Goal: Obtain resource: Download file/media

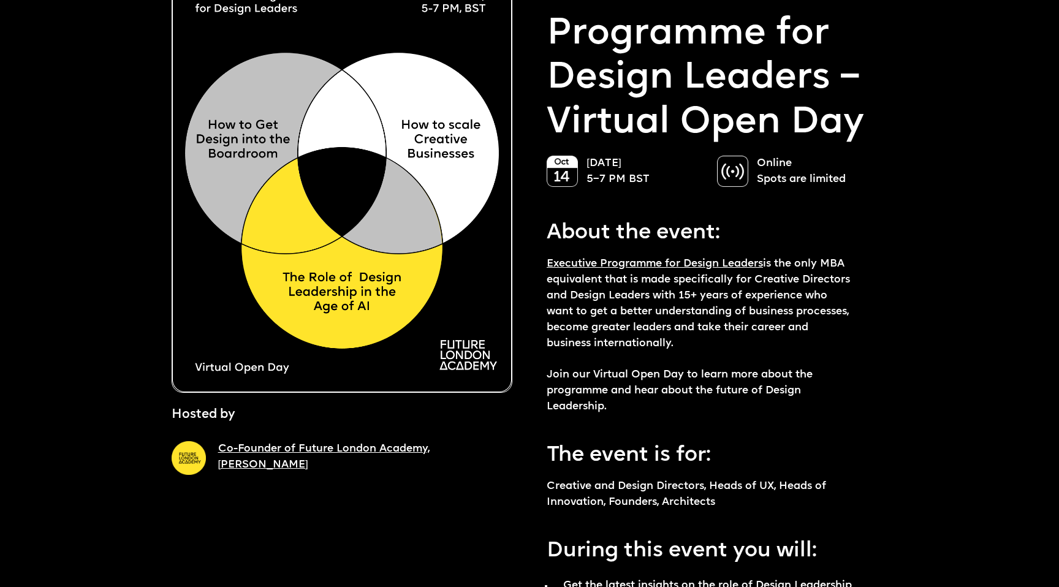
scroll to position [108, 0]
drag, startPoint x: 628, startPoint y: 177, endPoint x: 657, endPoint y: 177, distance: 28.8
click at [657, 177] on p "14 October 5–7 PM BST" at bounding box center [646, 171] width 118 height 32
drag, startPoint x: 589, startPoint y: 178, endPoint x: 674, endPoint y: 178, distance: 84.6
click at [674, 178] on p "14 October 5–7 PM BST" at bounding box center [646, 171] width 118 height 32
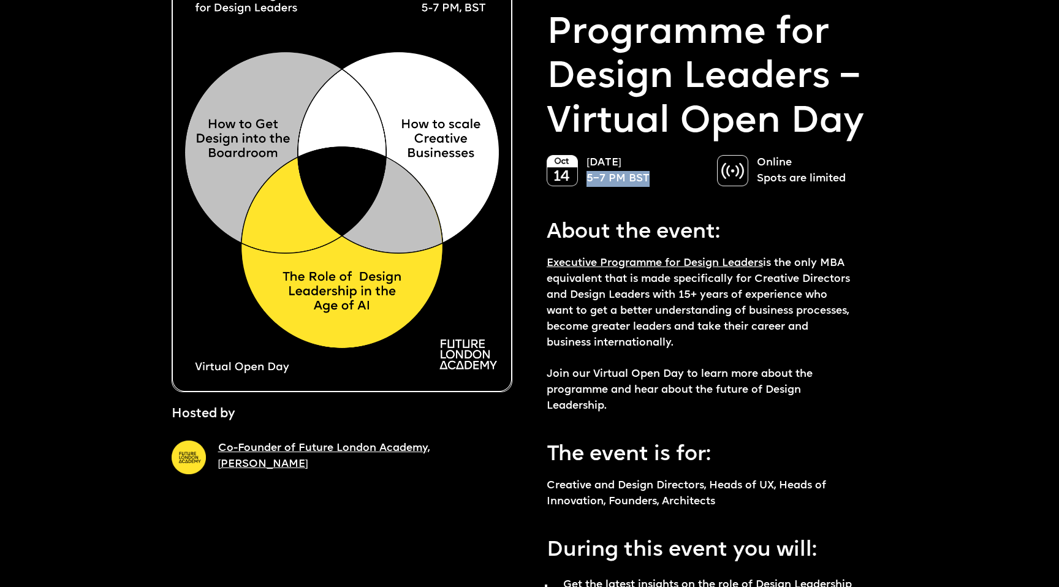
copy p "5–7 PM BST"
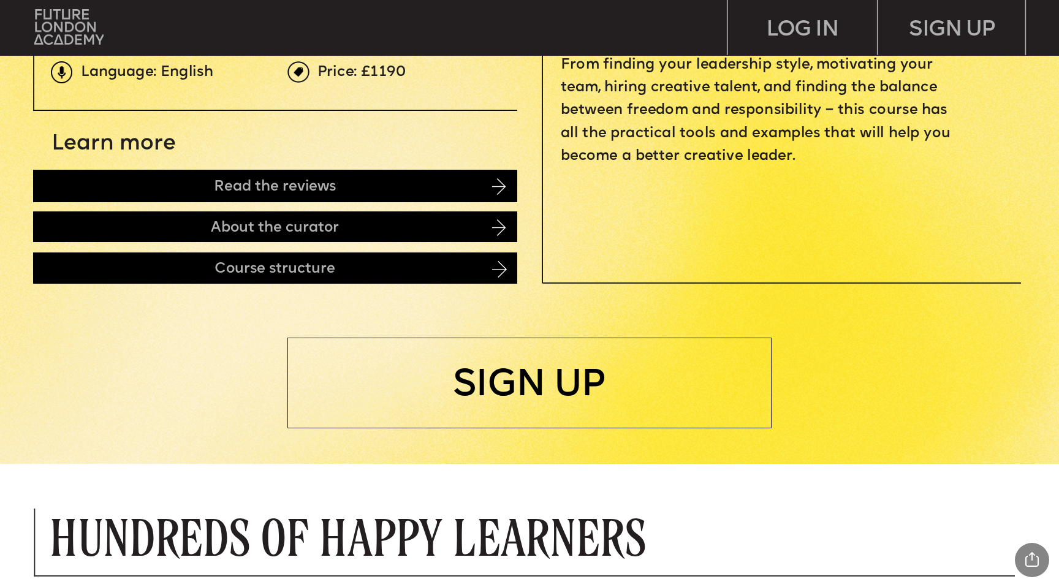
scroll to position [677, 0]
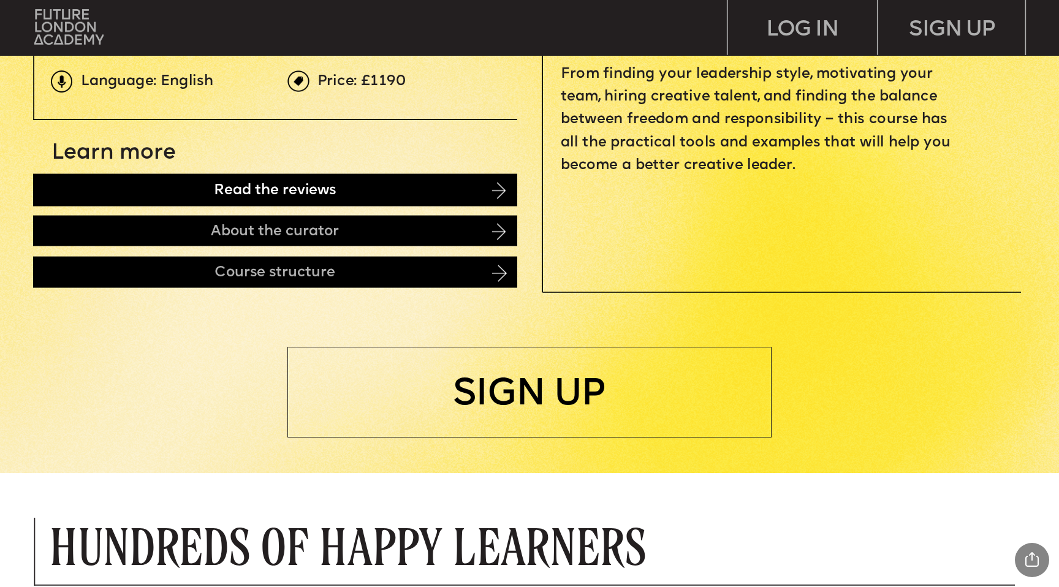
click at [142, 196] on div "Read the reviews" at bounding box center [275, 190] width 484 height 32
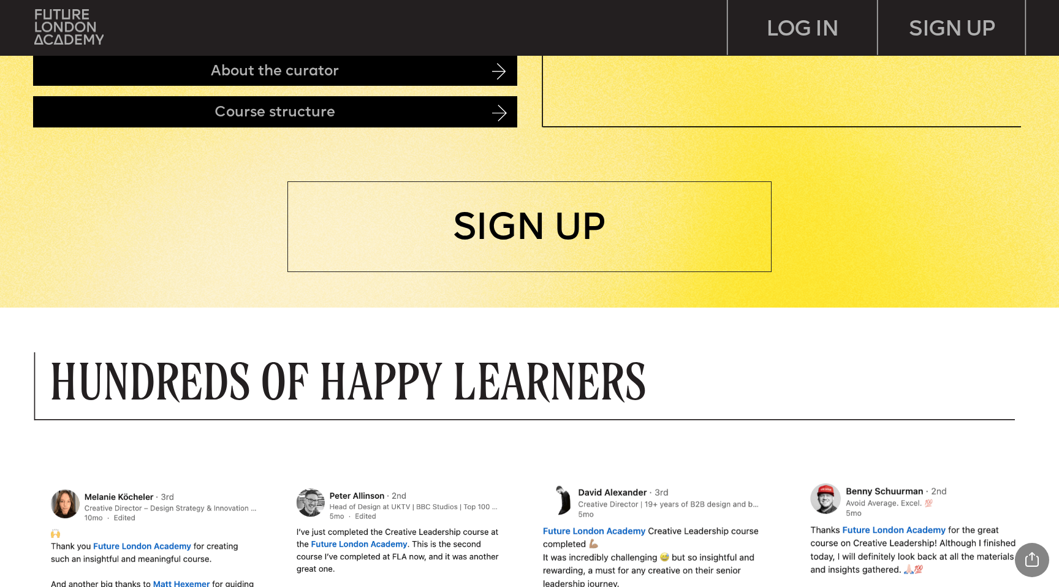
scroll to position [658, 0]
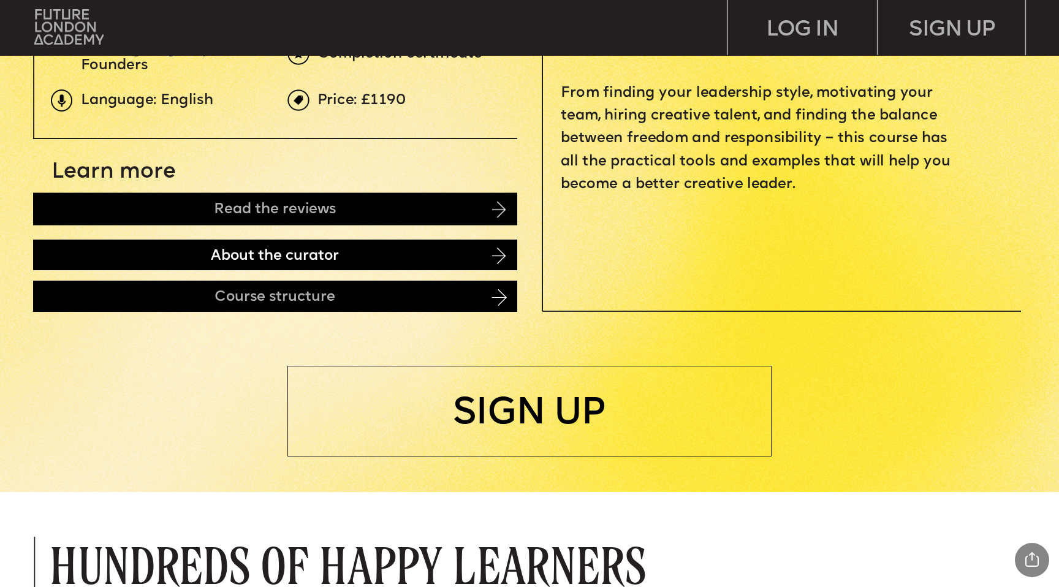
click at [108, 254] on div "About the curator" at bounding box center [275, 255] width 484 height 31
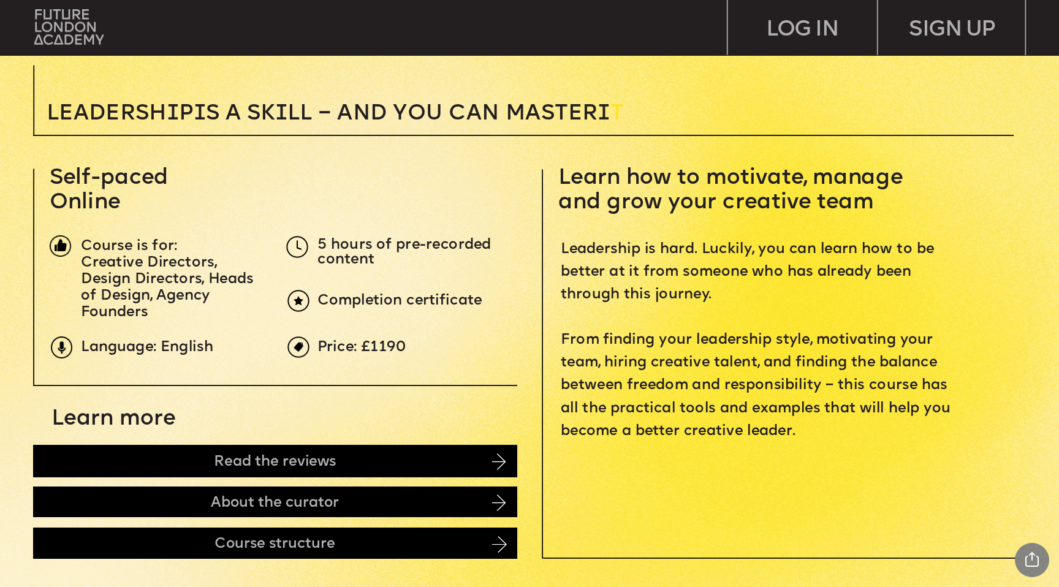
scroll to position [402, 0]
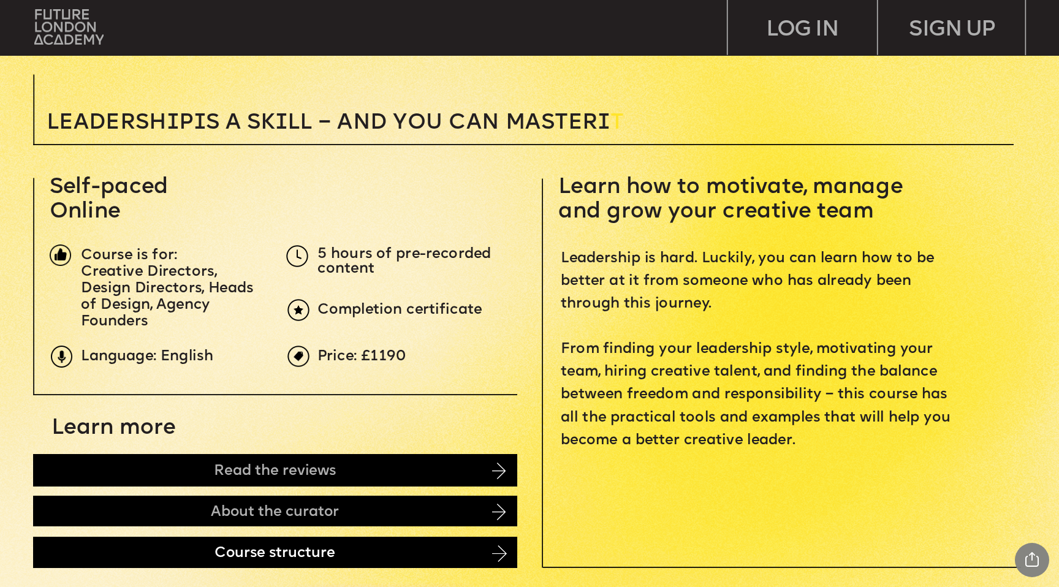
click at [132, 552] on div "Course structure" at bounding box center [275, 552] width 484 height 31
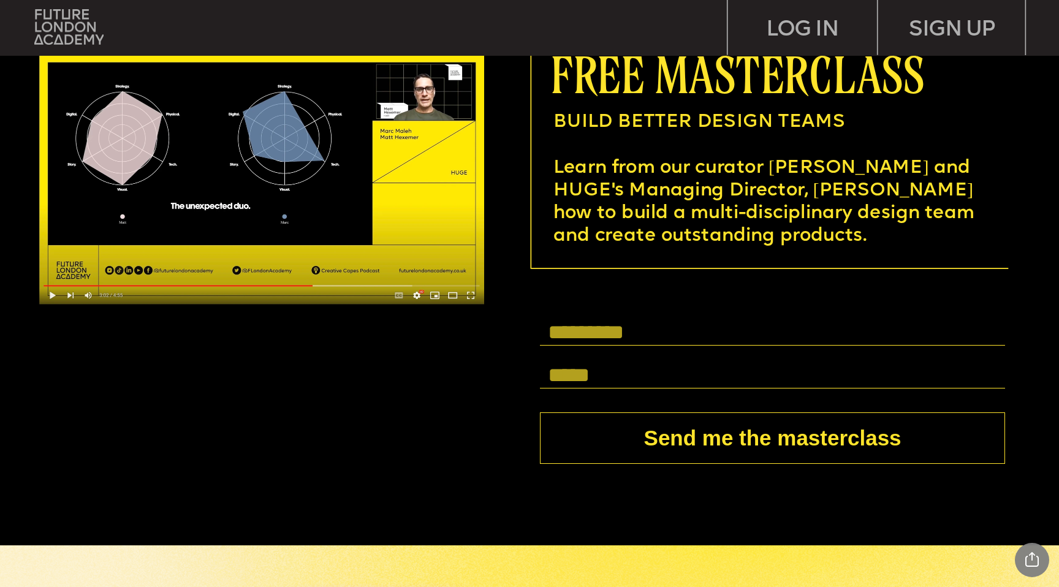
scroll to position [4026, 0]
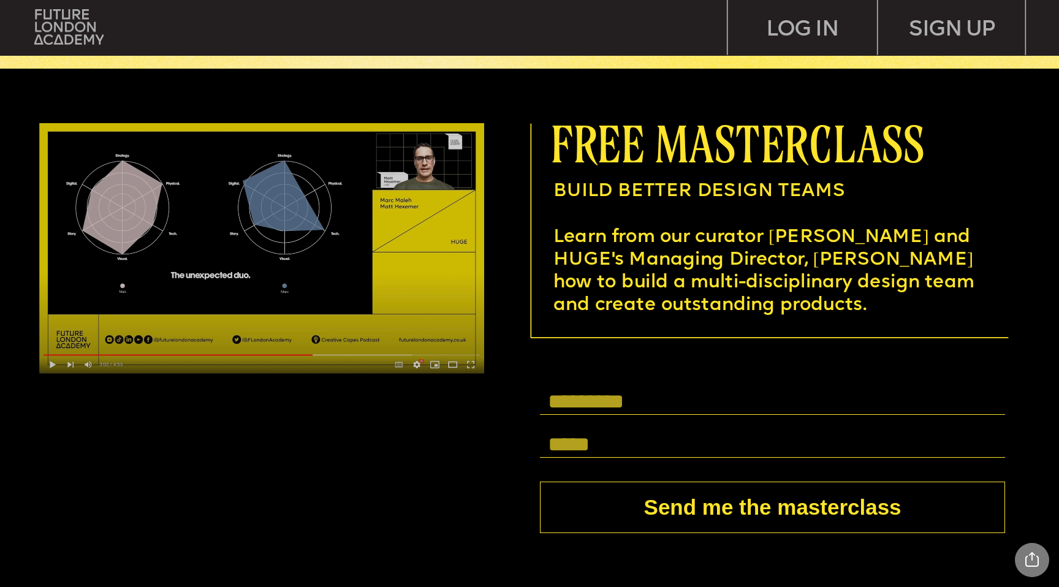
click at [54, 362] on img at bounding box center [261, 248] width 445 height 251
click at [253, 239] on img at bounding box center [261, 248] width 445 height 251
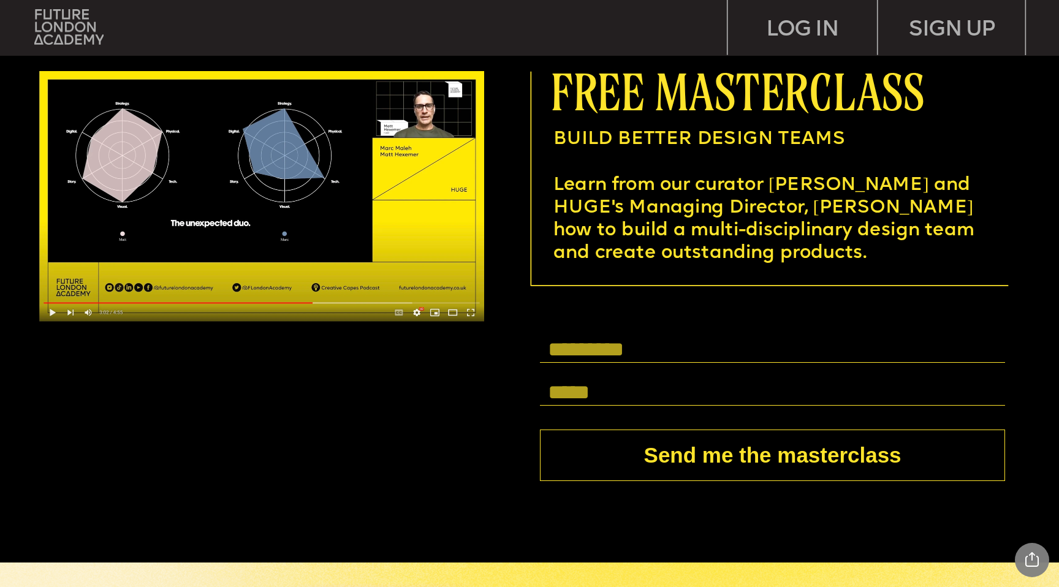
scroll to position [4085, 0]
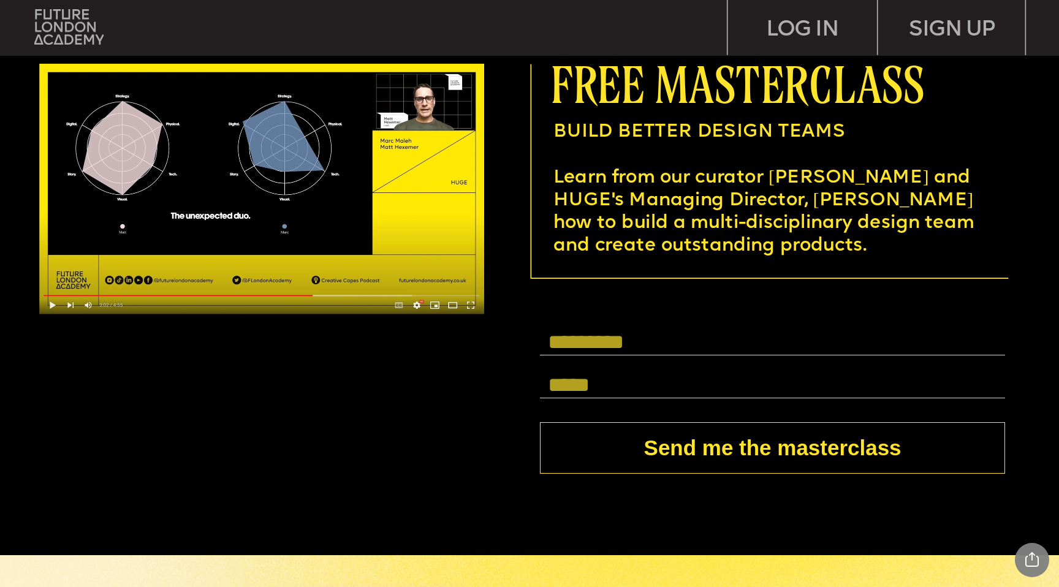
click at [582, 342] on input "text" at bounding box center [772, 343] width 465 height 26
type input "**********"
click at [589, 384] on input "text" at bounding box center [772, 386] width 465 height 26
type input "**********"
click at [720, 449] on button "Send me the masterclass" at bounding box center [772, 447] width 465 height 51
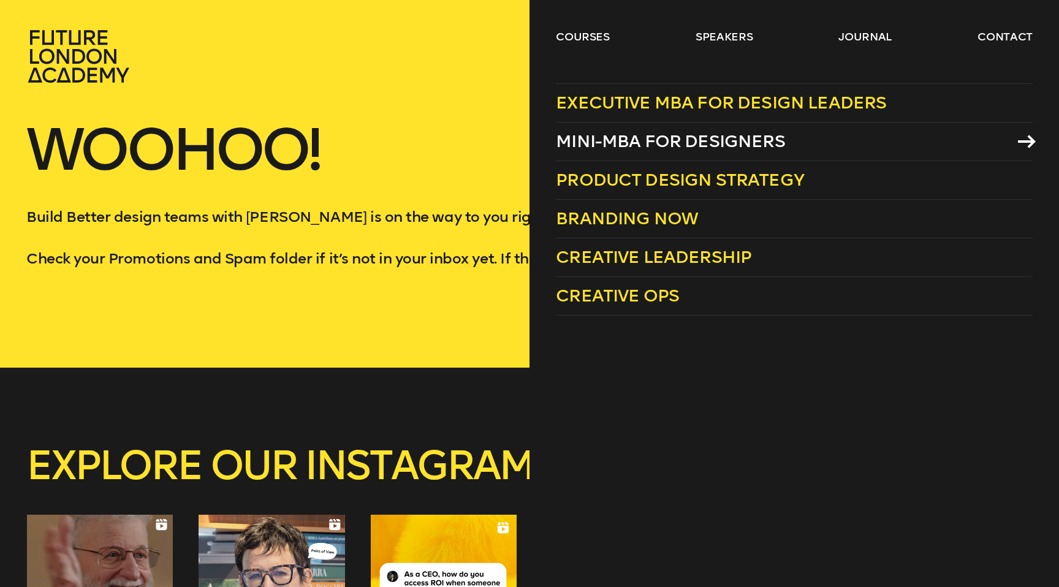
click at [625, 140] on span "Mini-MBA for Designers" at bounding box center [670, 141] width 229 height 20
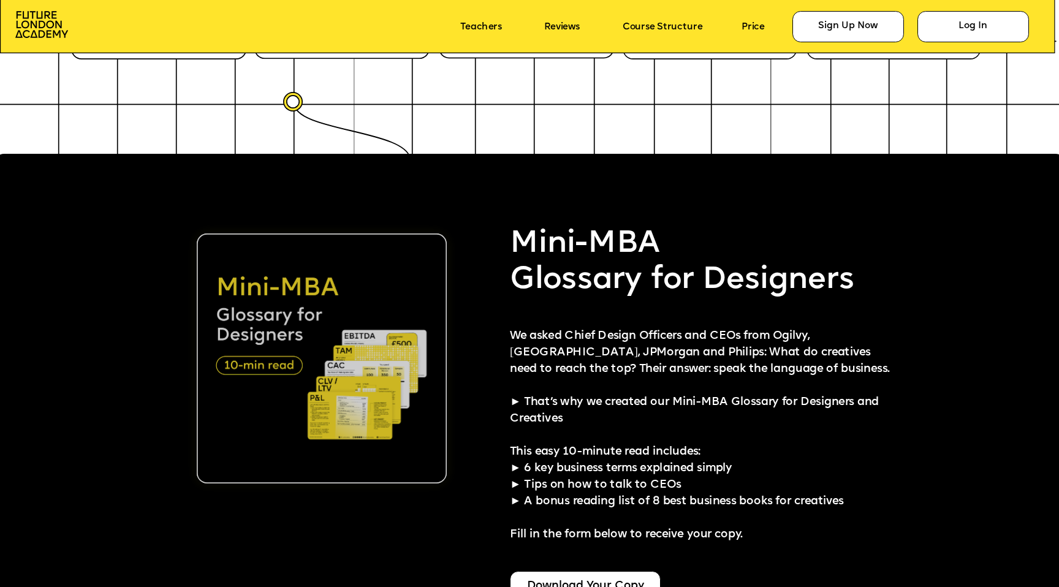
scroll to position [2638, 0]
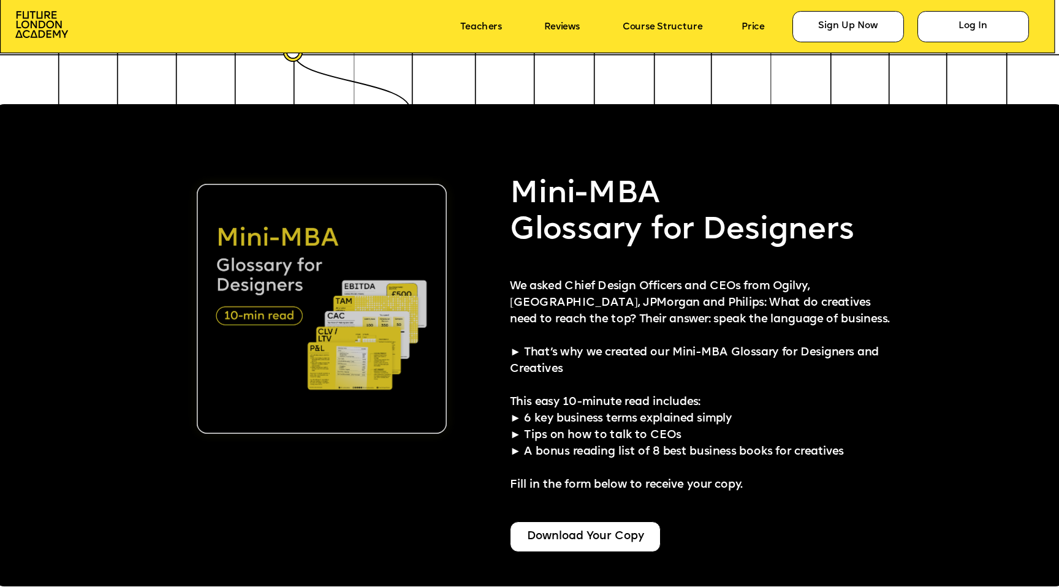
click at [268, 268] on img at bounding box center [322, 309] width 250 height 250
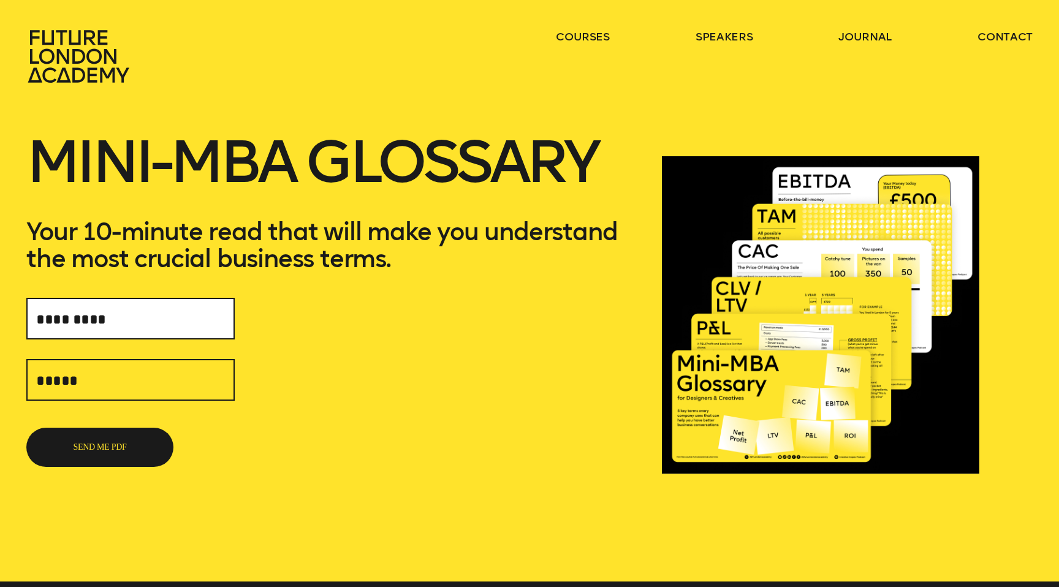
click at [93, 333] on input "text" at bounding box center [130, 319] width 208 height 42
type input "**********"
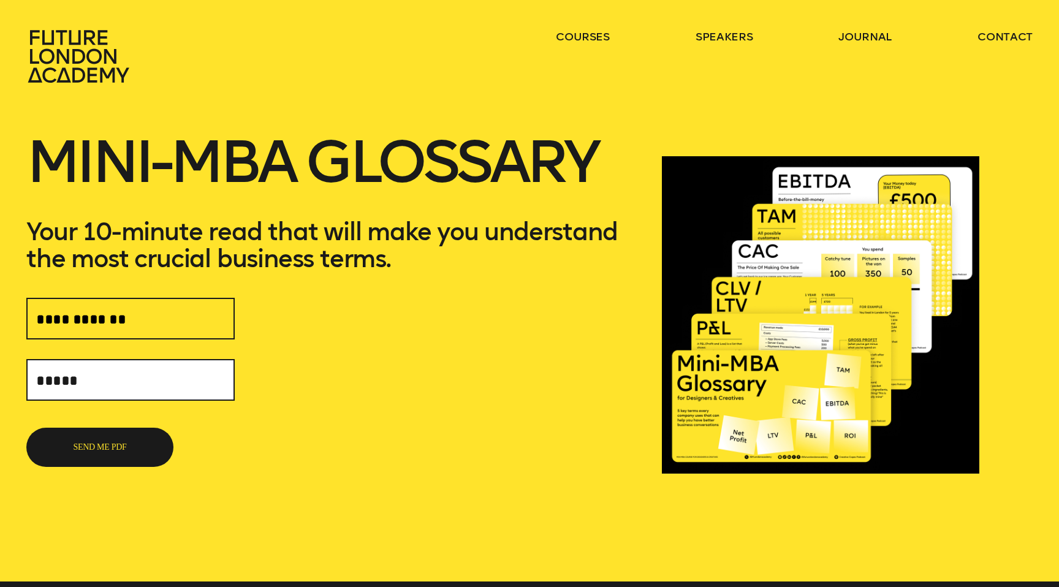
click at [89, 384] on input "text" at bounding box center [130, 380] width 208 height 42
type input "**********"
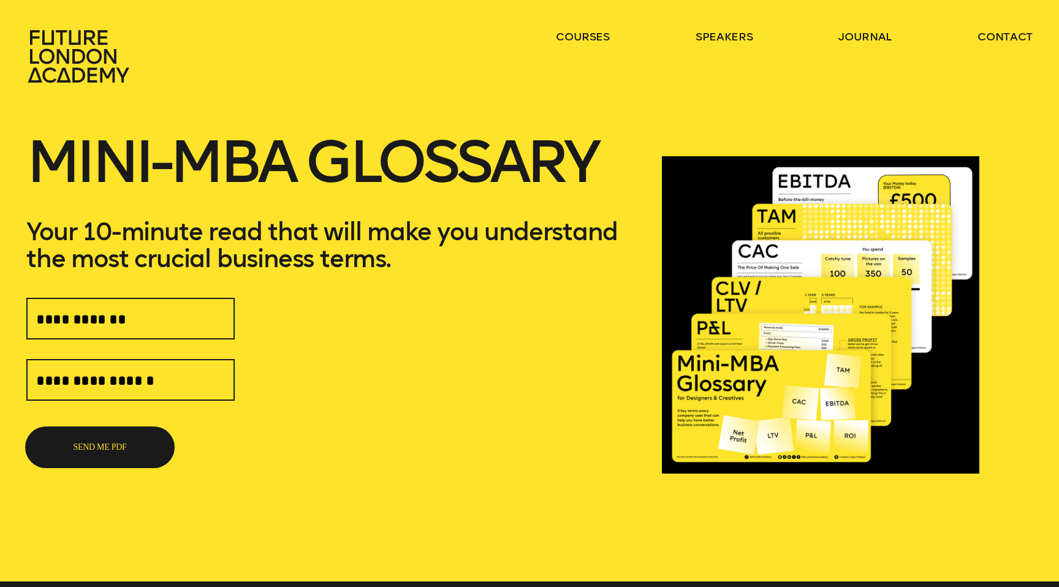
click at [90, 454] on button "SEND ME PDF" at bounding box center [99, 447] width 147 height 39
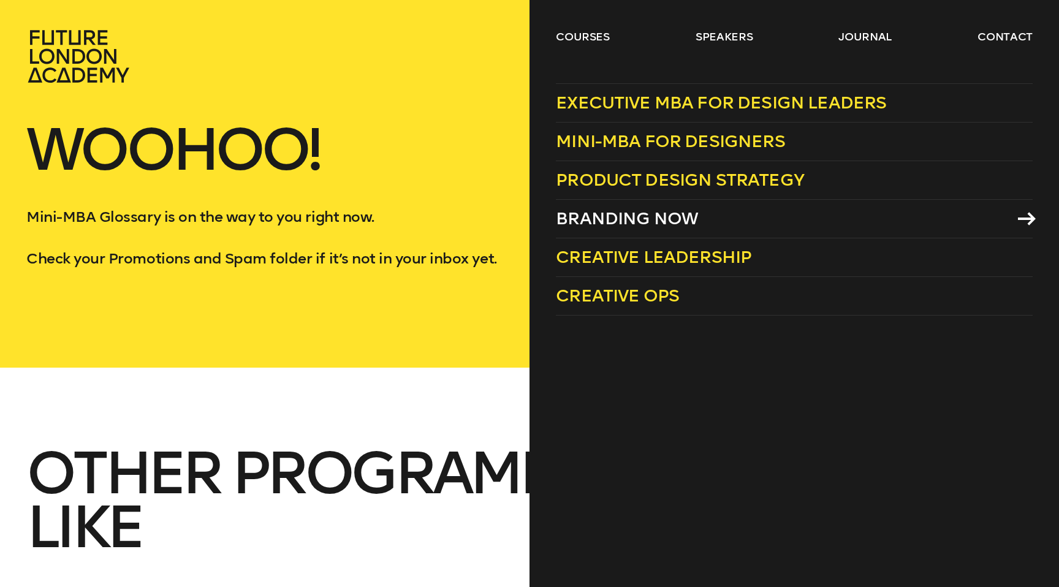
click at [601, 221] on span "Branding Now" at bounding box center [627, 218] width 142 height 20
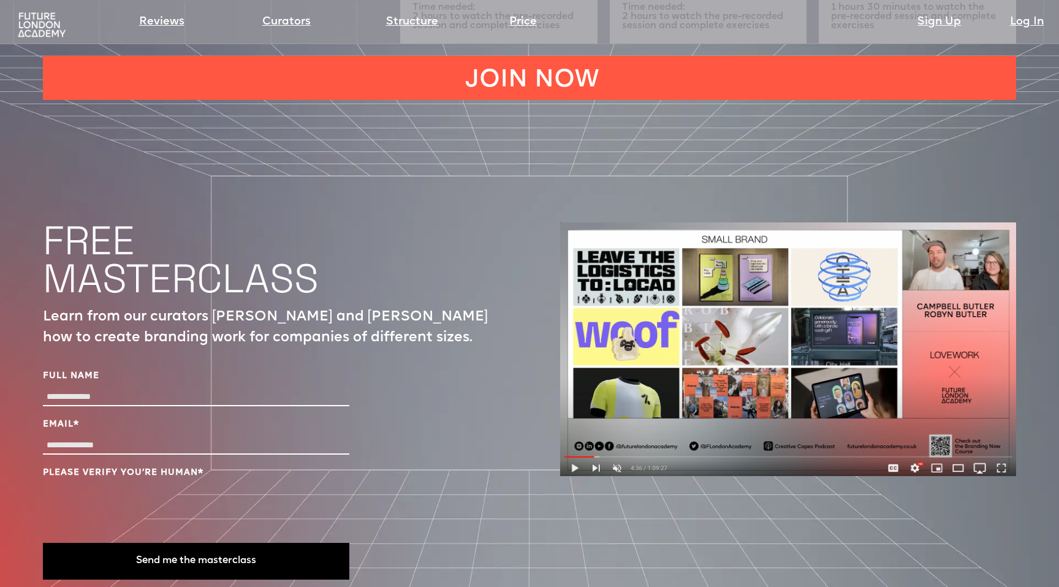
scroll to position [4097, 0]
